Goal: Book appointment/travel/reservation

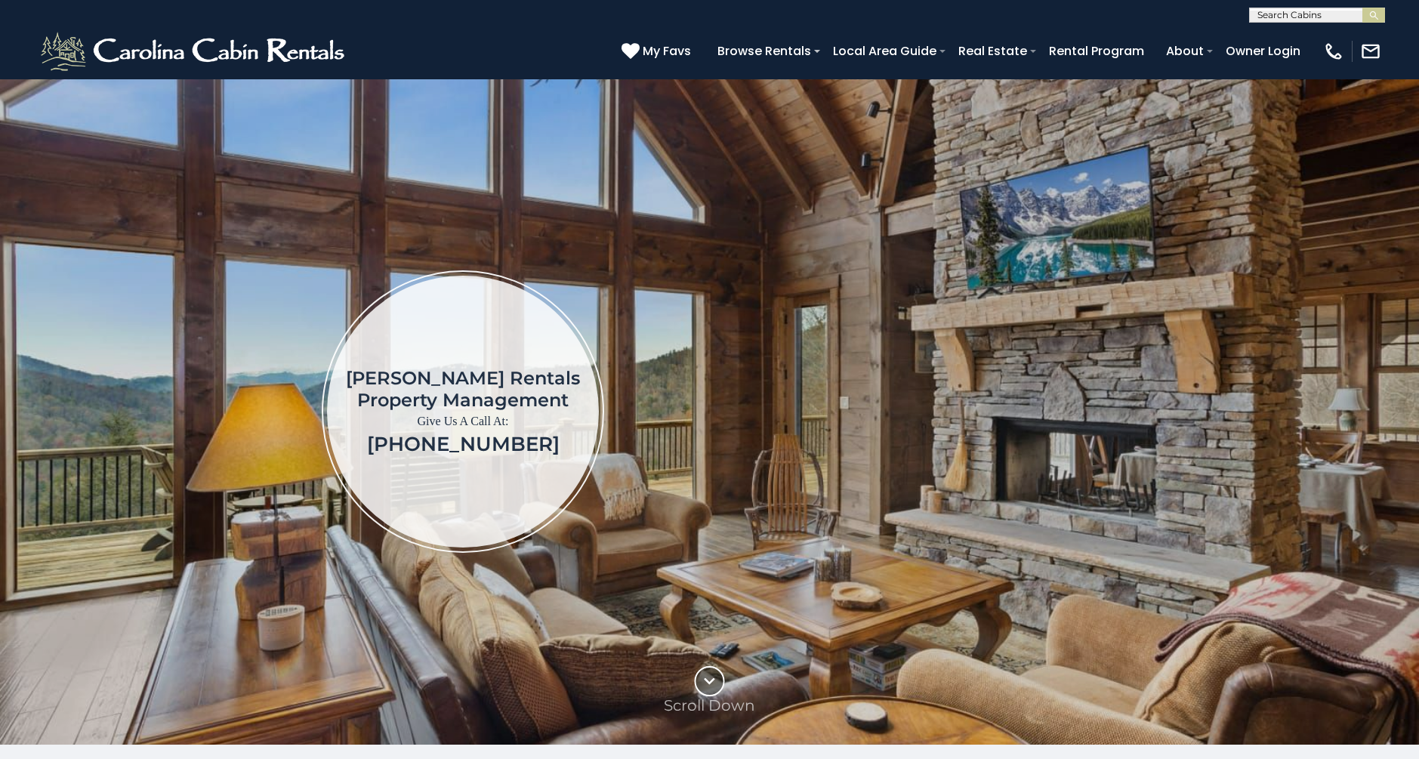
scroll to position [1, 0]
click at [1293, 15] on input "text" at bounding box center [1316, 17] width 132 height 15
type input "********"
click at [1317, 65] on li "Serenity Summit" at bounding box center [1317, 70] width 134 height 14
click at [1372, 10] on img "submit" at bounding box center [1373, 15] width 11 height 11
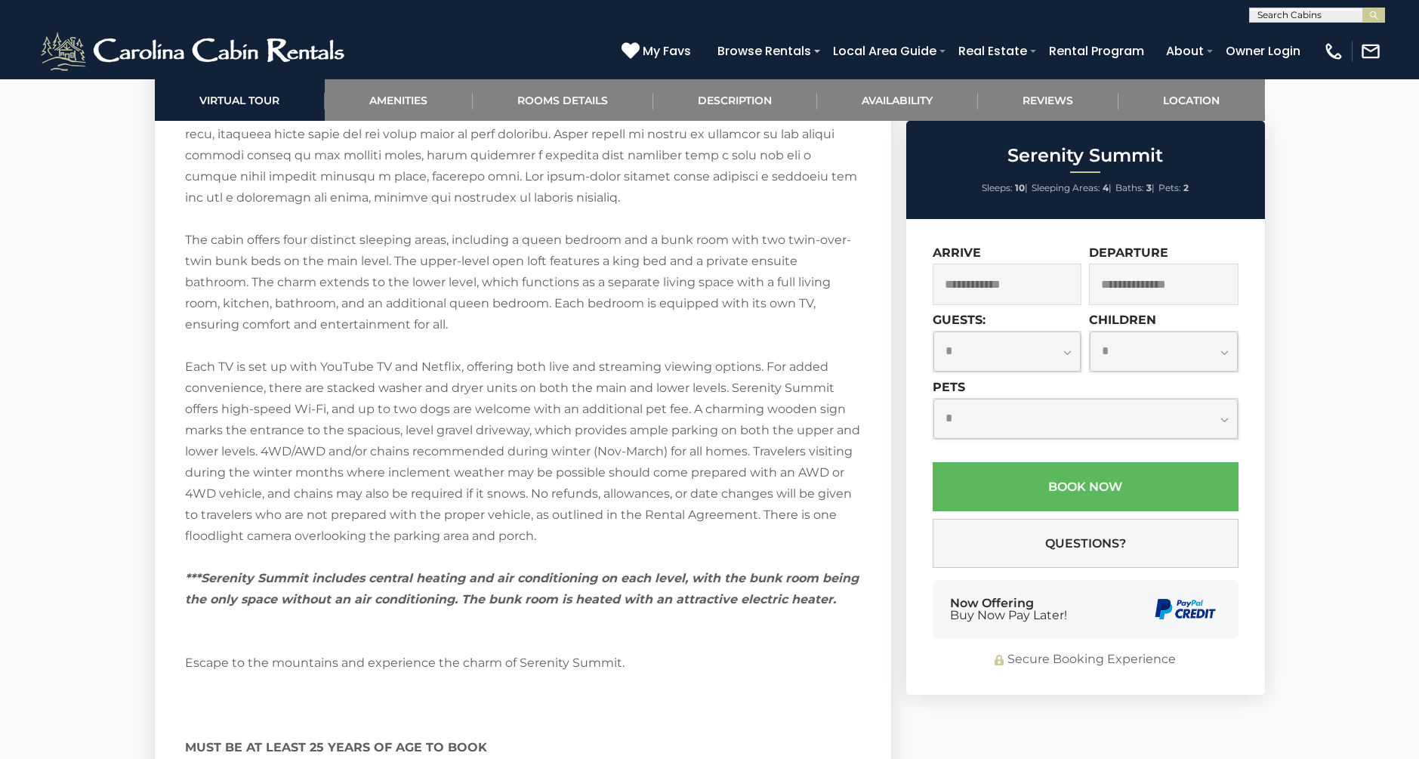
scroll to position [2528, 0]
